Goal: Transaction & Acquisition: Book appointment/travel/reservation

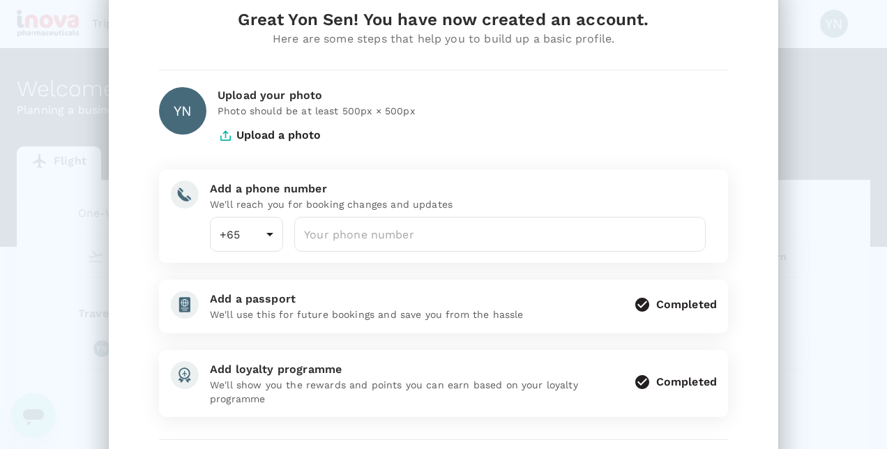
scroll to position [70, 0]
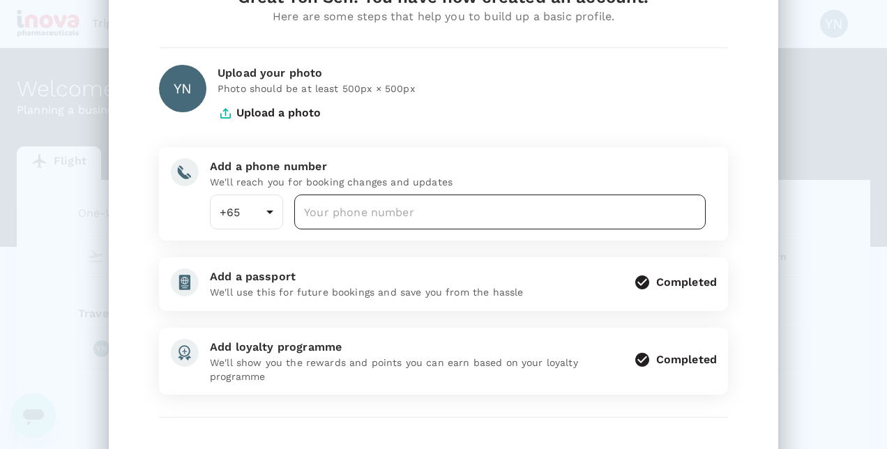
click at [432, 196] on input "number" at bounding box center [500, 212] width 412 height 35
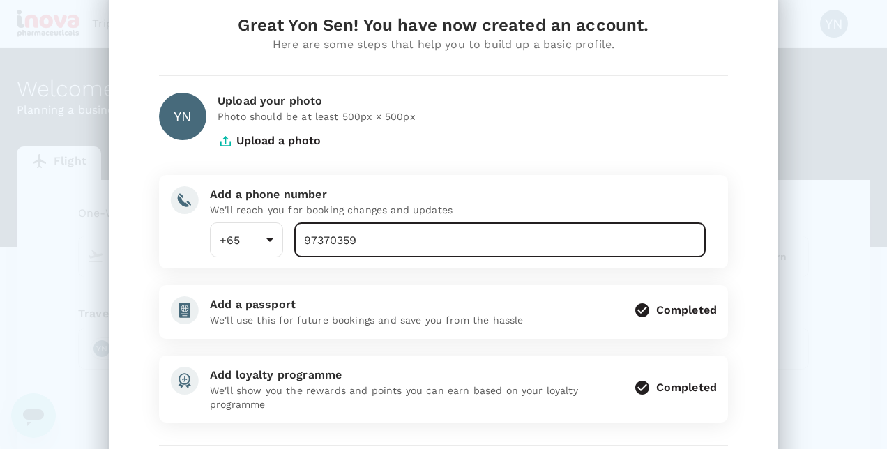
scroll to position [0, 0]
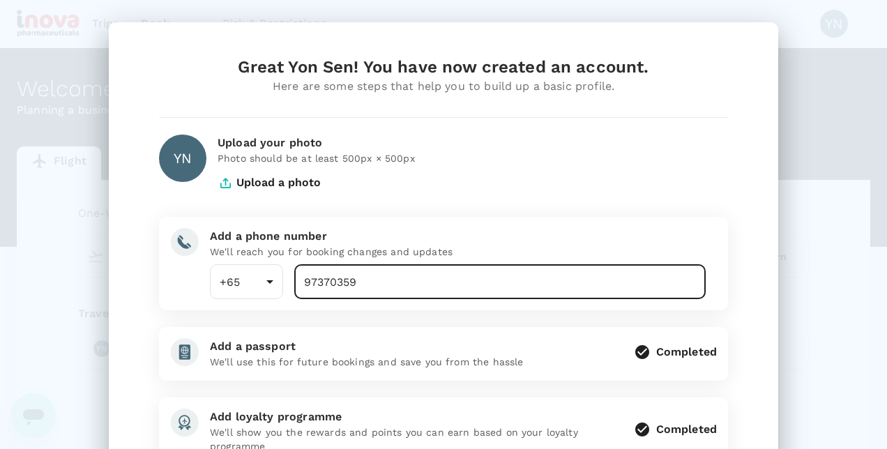
type input "97370359"
click at [276, 190] on button "Upload a photo" at bounding box center [269, 182] width 103 height 35
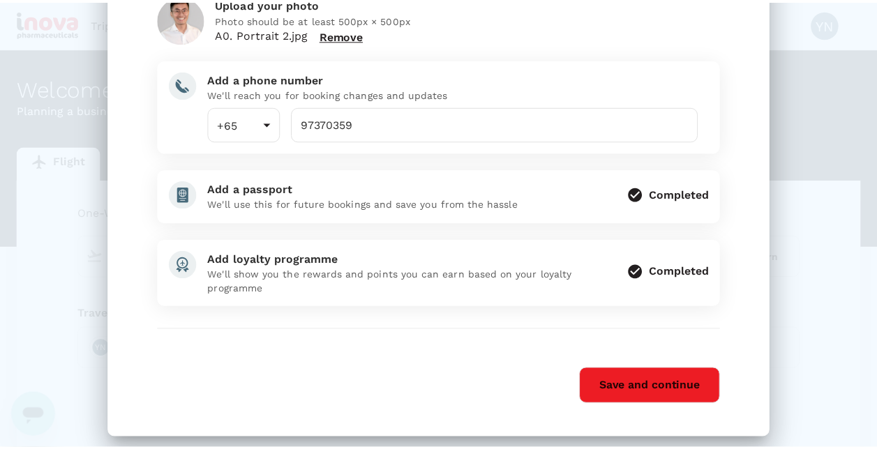
scroll to position [151, 0]
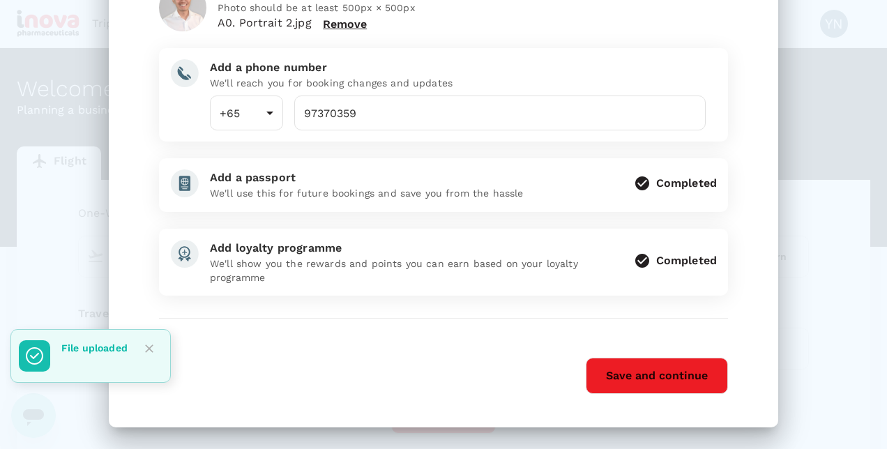
click at [625, 372] on button "Save and continue" at bounding box center [657, 376] width 142 height 36
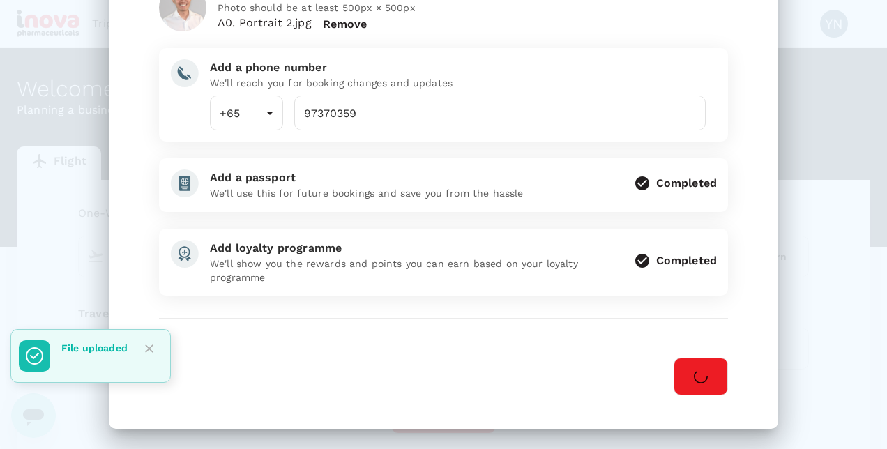
click at [148, 346] on icon "Close" at bounding box center [149, 349] width 14 height 14
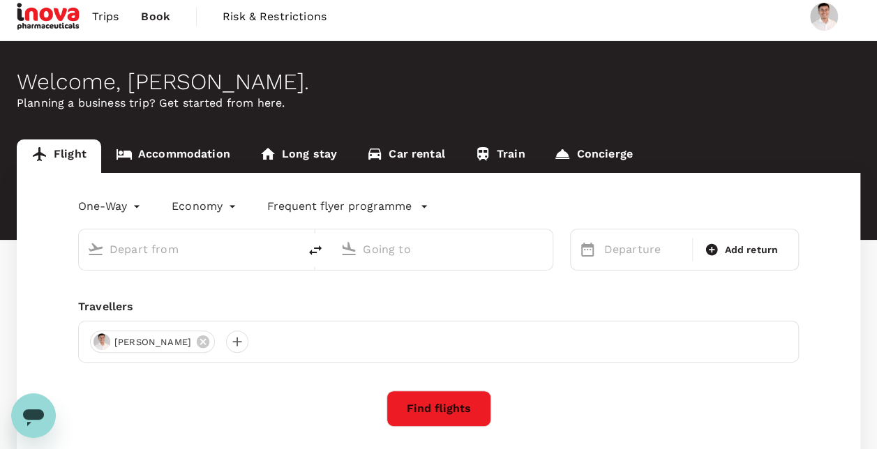
scroll to position [0, 0]
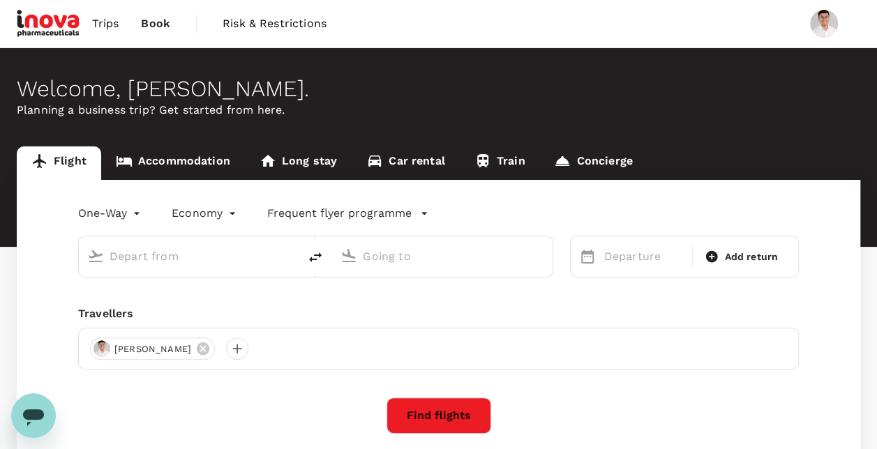
click at [113, 22] on span "Trips" at bounding box center [105, 23] width 27 height 17
click at [89, 21] on link "Trips" at bounding box center [106, 23] width 50 height 47
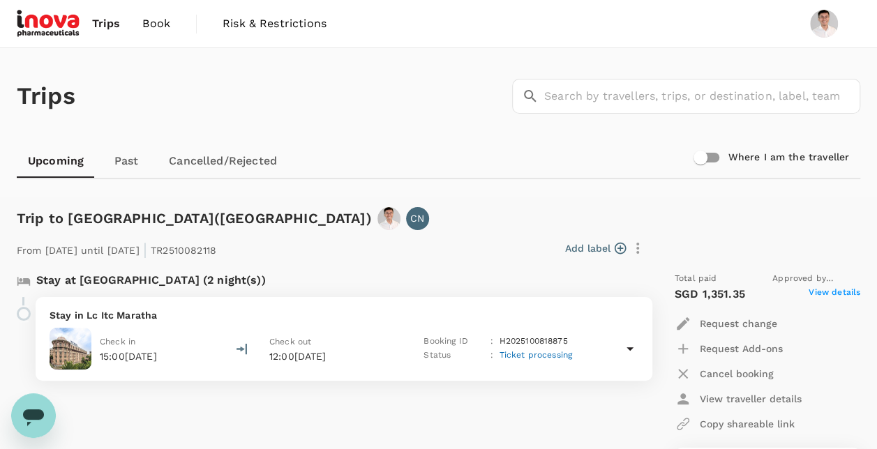
click at [308, 108] on div "Trips ​ ​" at bounding box center [435, 94] width 849 height 102
click at [406, 137] on div "Trips ​ ​" at bounding box center [435, 94] width 849 height 102
click at [391, 138] on div "Trips ​ ​" at bounding box center [435, 94] width 849 height 102
